Goal: Task Accomplishment & Management: Manage account settings

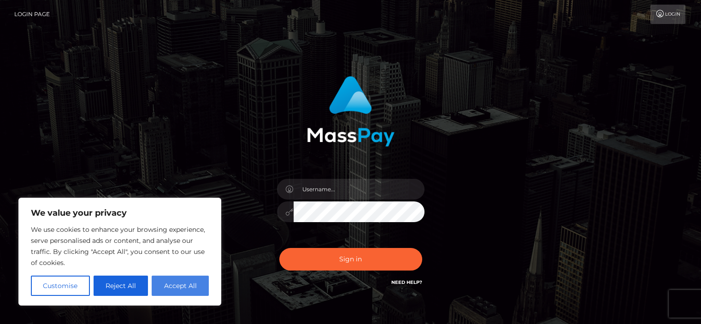
click at [183, 283] on button "Accept All" at bounding box center [180, 285] width 57 height 20
checkbox input "true"
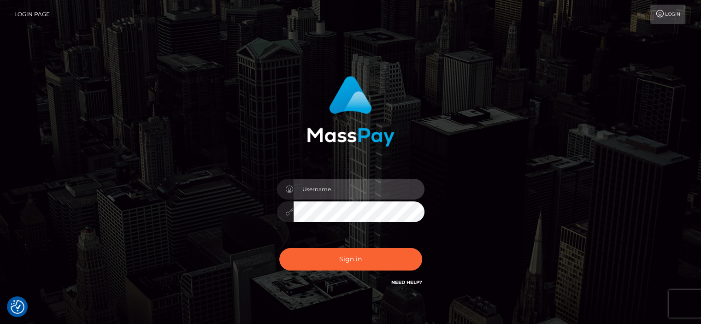
click at [314, 190] on input "text" at bounding box center [358, 189] width 131 height 21
type input "rosanapgsoares@gmail.com"
click at [279, 248] on button "Sign in" at bounding box center [350, 259] width 143 height 23
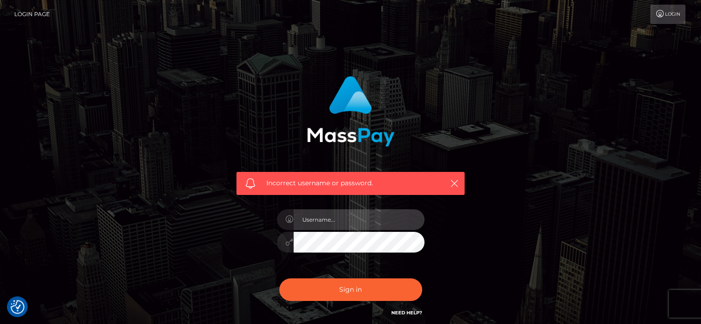
click at [336, 222] on input "text" at bounding box center [358, 219] width 131 height 21
type input "rosanapgsoares@gmail.com"
click at [279, 278] on button "Sign in" at bounding box center [350, 289] width 143 height 23
click at [676, 6] on link "Login" at bounding box center [667, 14] width 35 height 19
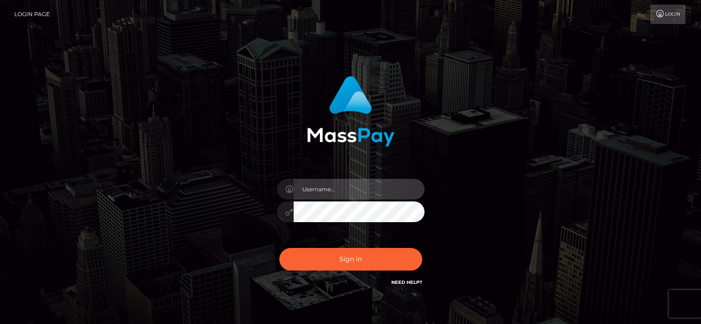
click at [339, 192] on input "text" at bounding box center [358, 189] width 131 height 21
type input "[EMAIL_ADDRESS][DOMAIN_NAME]"
click at [279, 248] on button "Sign in" at bounding box center [350, 259] width 143 height 23
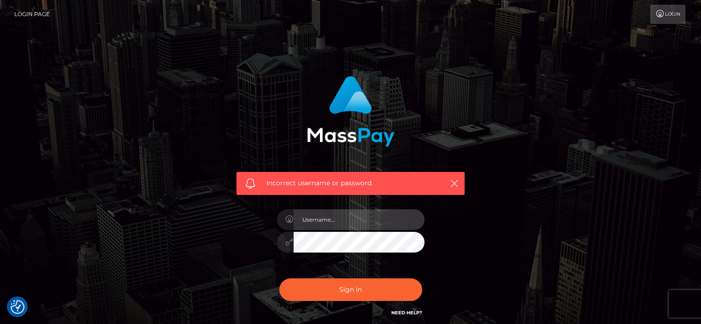
drag, startPoint x: 0, startPoint y: 0, endPoint x: 311, endPoint y: 214, distance: 377.3
click at [311, 214] on input "text" at bounding box center [358, 219] width 131 height 21
type input "[EMAIL_ADDRESS][DOMAIN_NAME]"
click at [279, 278] on button "Sign in" at bounding box center [350, 289] width 143 height 23
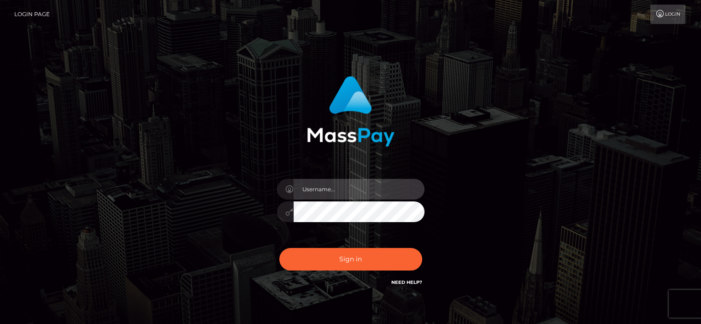
click at [329, 191] on input "text" at bounding box center [358, 189] width 131 height 21
